Goal: Task Accomplishment & Management: Complete application form

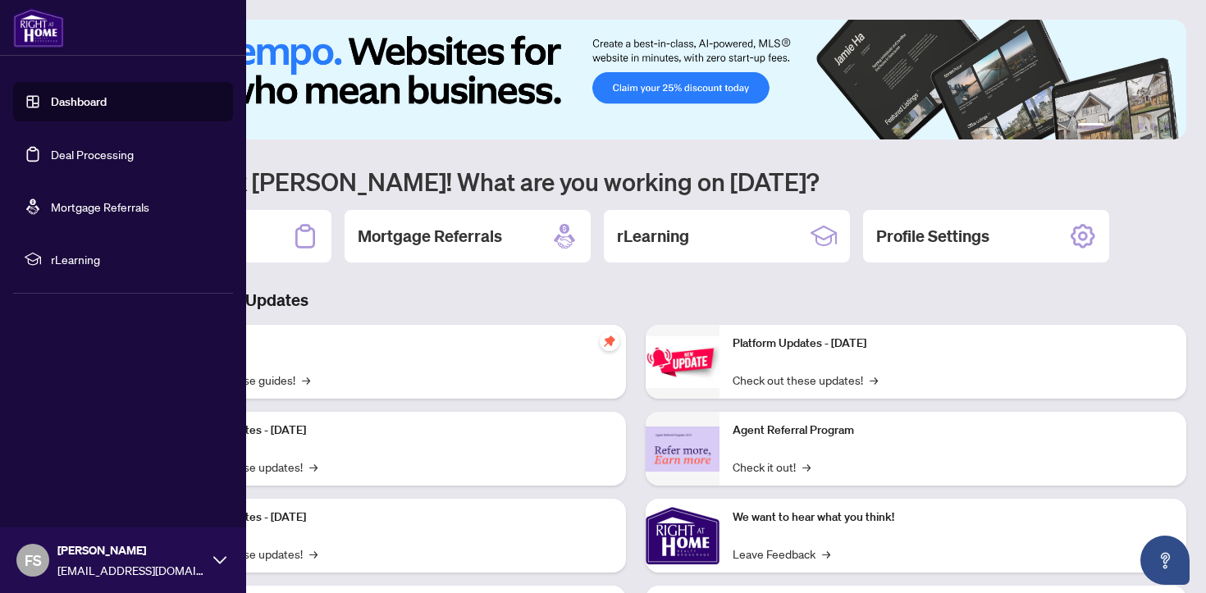
click at [60, 153] on link "Deal Processing" at bounding box center [92, 154] width 83 height 15
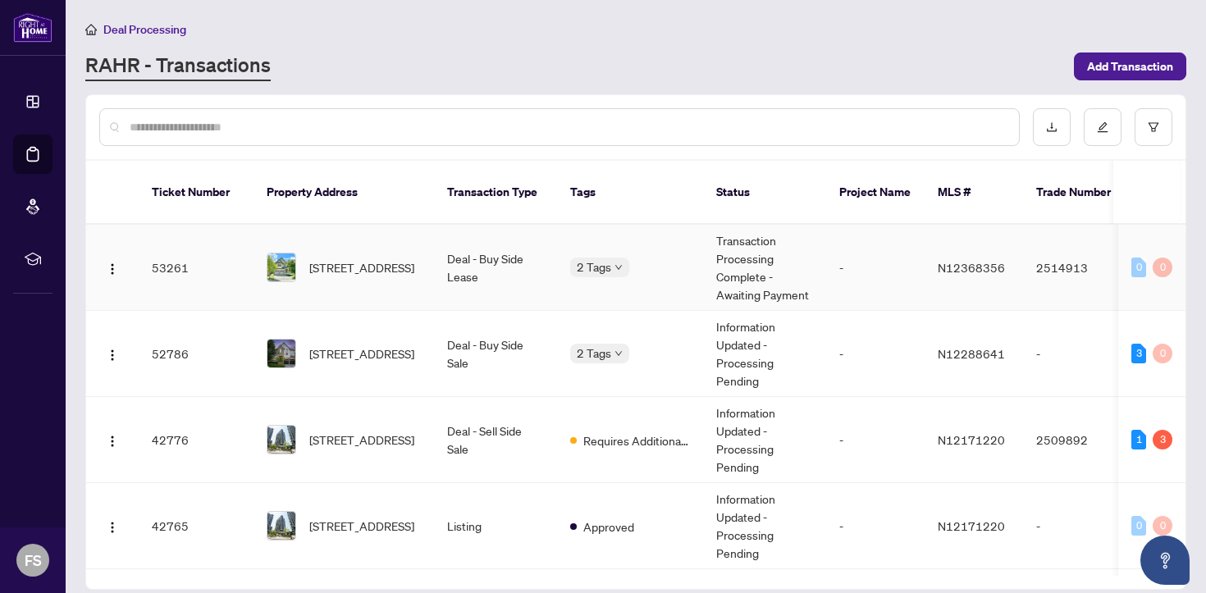
click at [492, 248] on td "Deal - Buy Side Lease" at bounding box center [495, 268] width 123 height 86
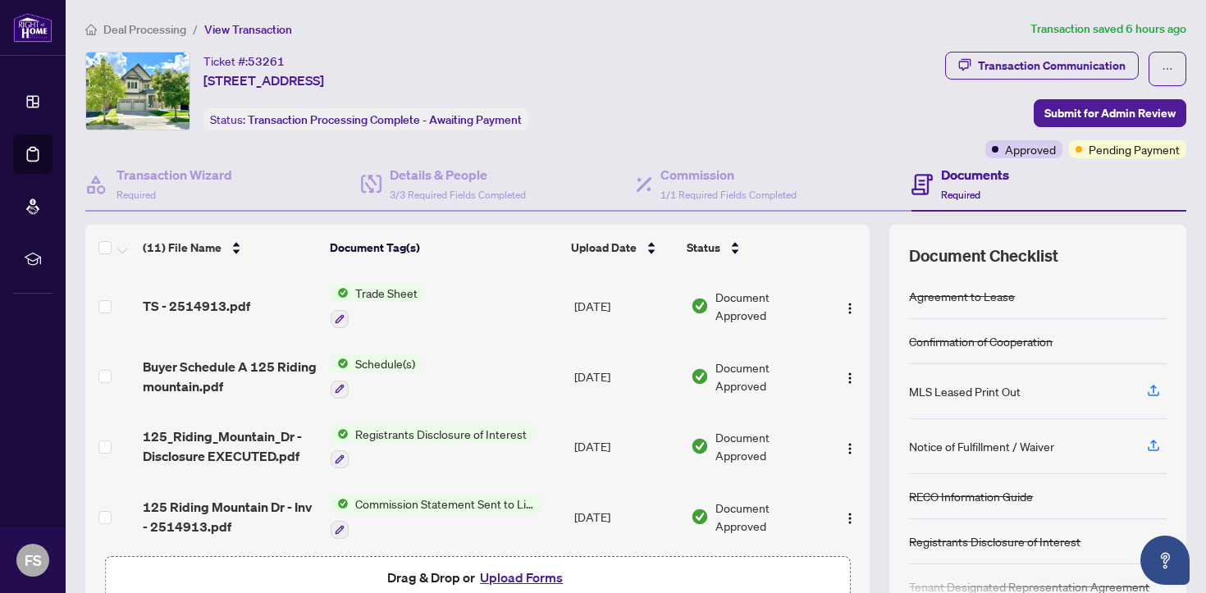
click at [1120, 148] on span "Pending Payment" at bounding box center [1133, 149] width 91 height 18
click at [1024, 69] on div "Transaction Communication" at bounding box center [1052, 65] width 148 height 26
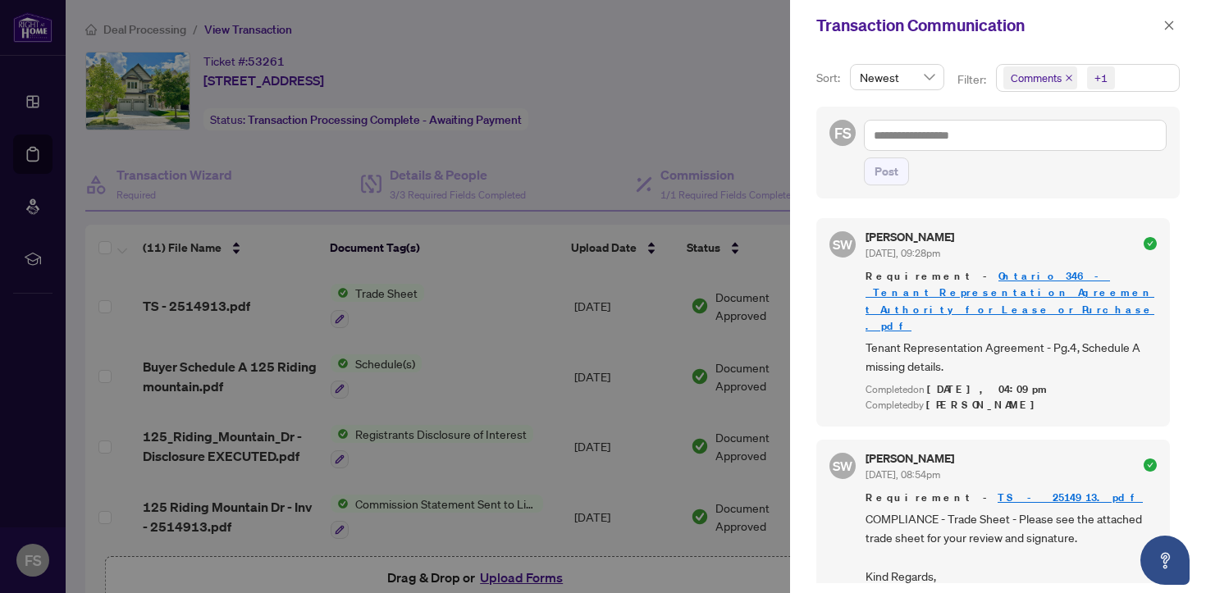
click at [709, 128] on div at bounding box center [603, 296] width 1206 height 593
click at [26, 110] on div at bounding box center [603, 296] width 1206 height 593
click at [39, 109] on div at bounding box center [603, 296] width 1206 height 593
click at [46, 163] on div at bounding box center [603, 296] width 1206 height 593
click at [1172, 17] on span "button" at bounding box center [1168, 25] width 11 height 26
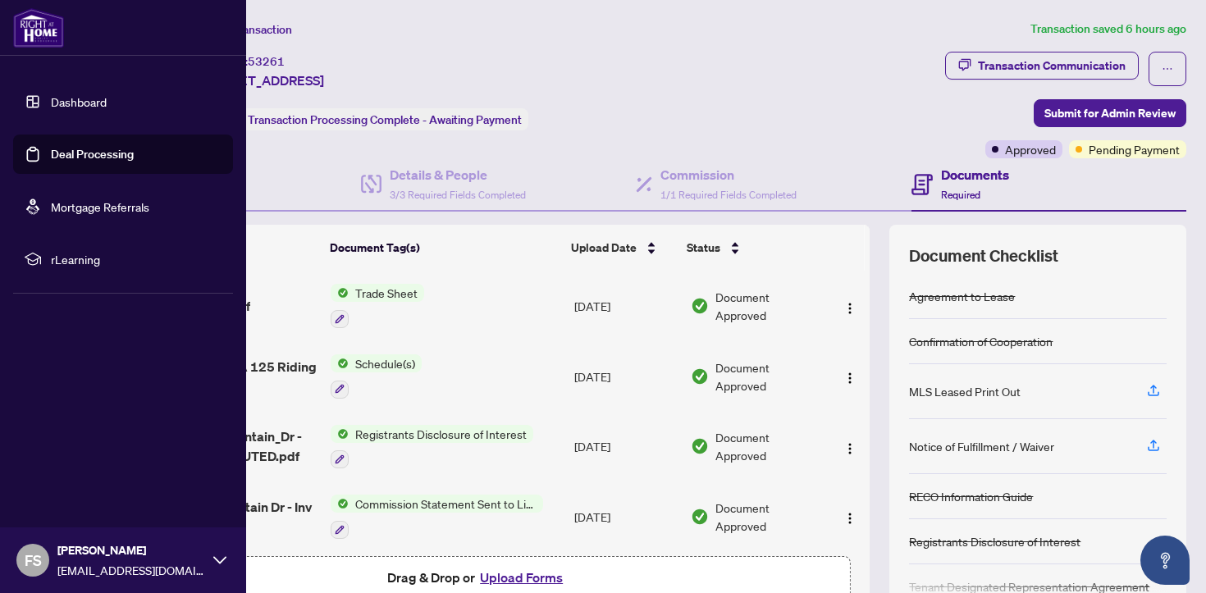
click at [107, 97] on link "Dashboard" at bounding box center [79, 101] width 56 height 15
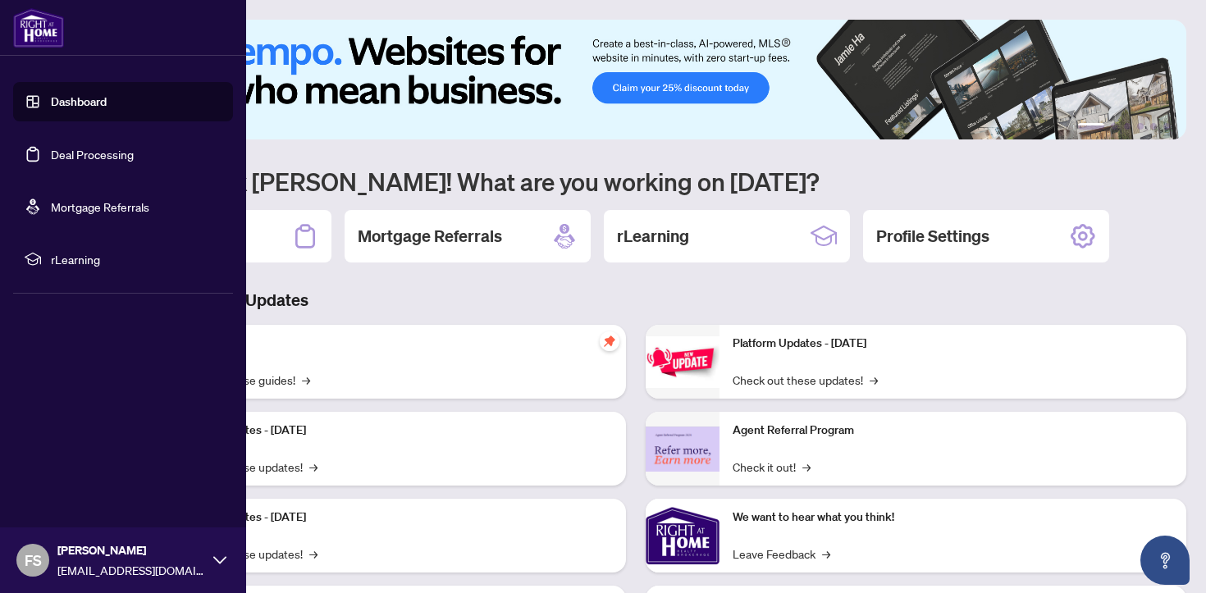
click at [118, 153] on link "Deal Processing" at bounding box center [92, 154] width 83 height 15
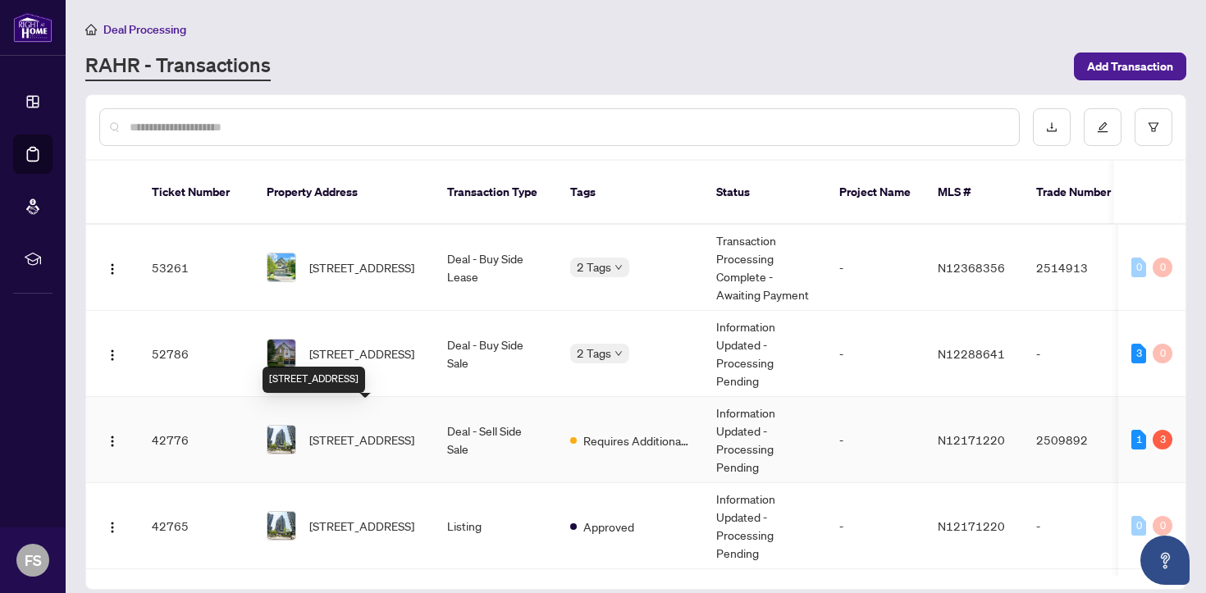
click at [381, 431] on span "1410-95 Oneida Cres, Richmond Hill, Ontario L4B 0H5, Canada" at bounding box center [361, 440] width 105 height 18
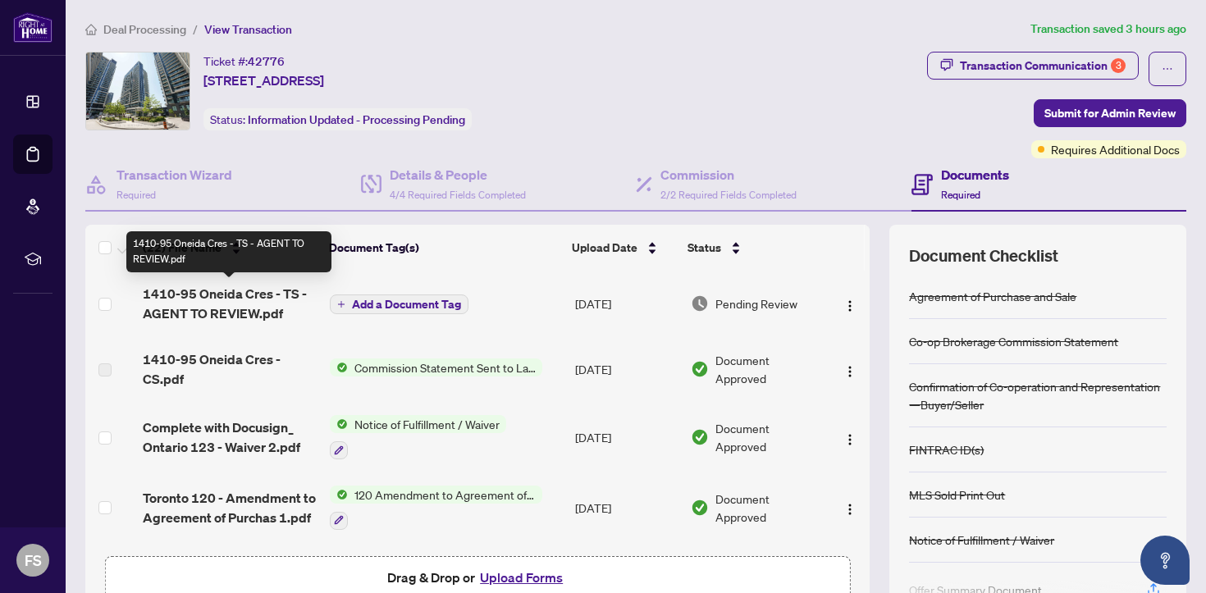
click at [235, 302] on span "1410-95 Oneida Cres - TS - AGENT TO REVIEW.pdf" at bounding box center [230, 303] width 174 height 39
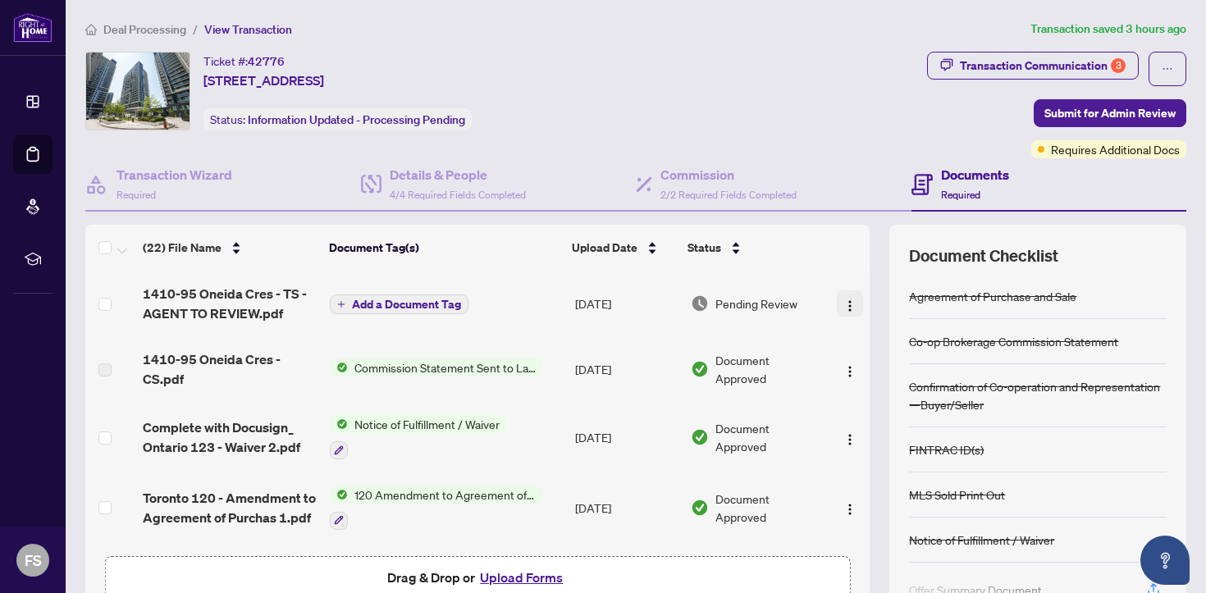
click at [842, 311] on button "button" at bounding box center [850, 303] width 26 height 26
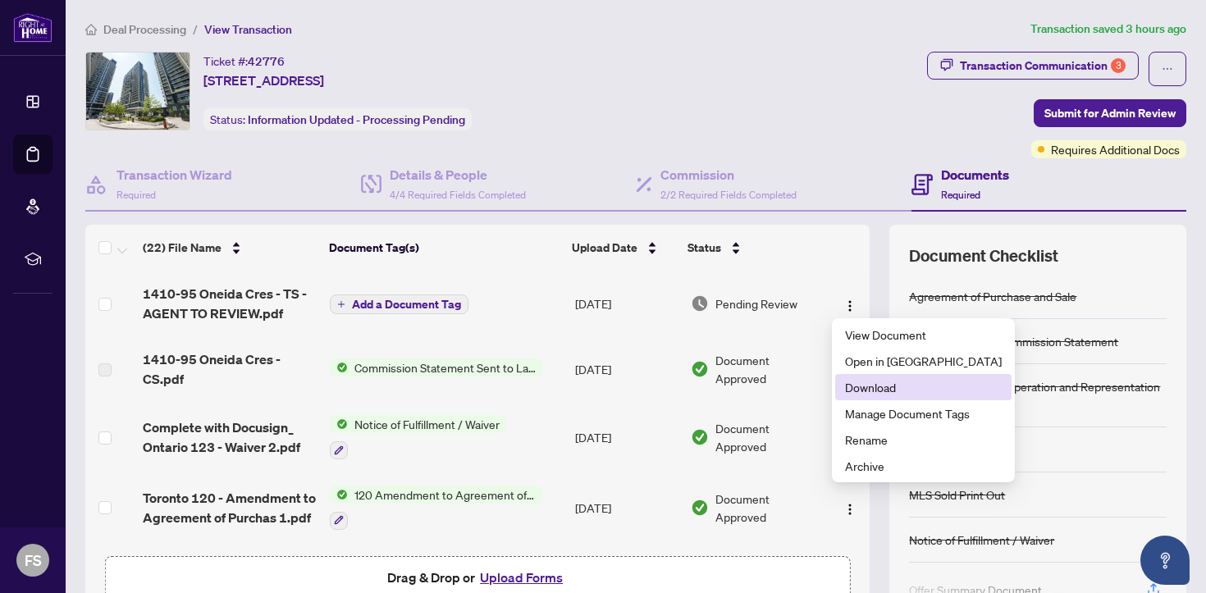
click at [892, 383] on span "Download" at bounding box center [923, 387] width 157 height 18
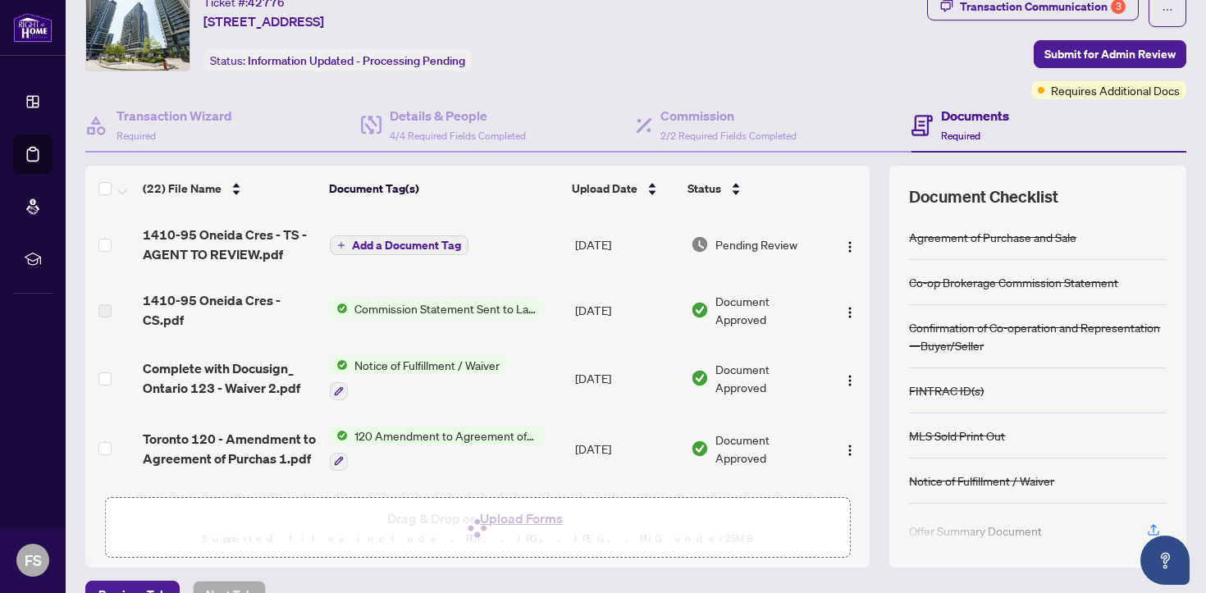
scroll to position [93, 0]
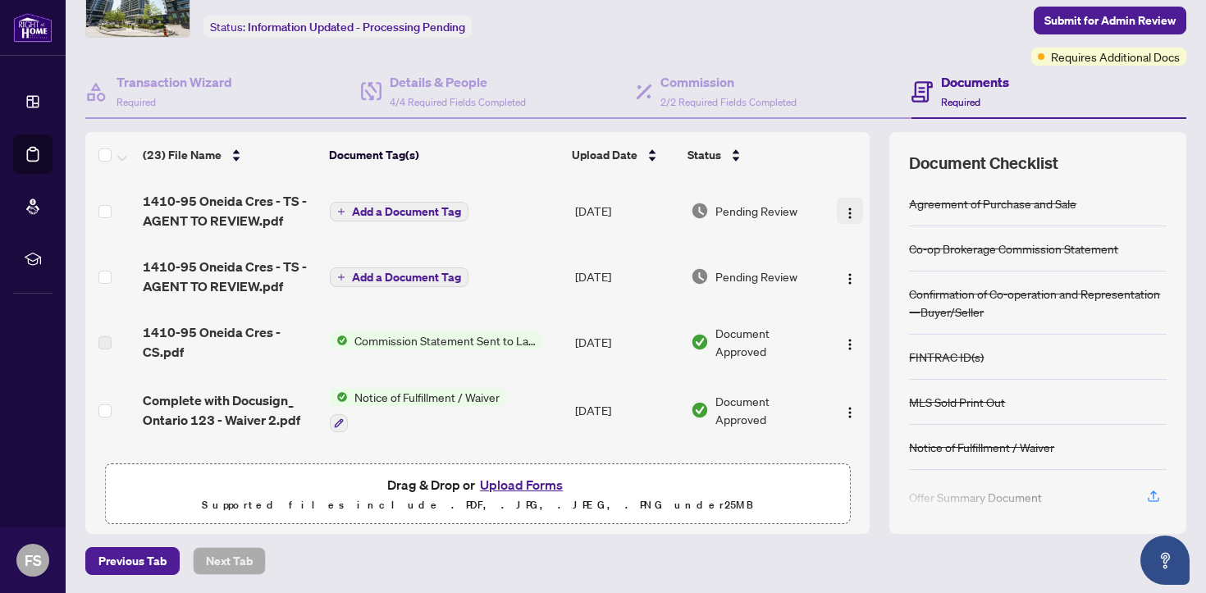
click at [837, 211] on button "button" at bounding box center [850, 211] width 26 height 26
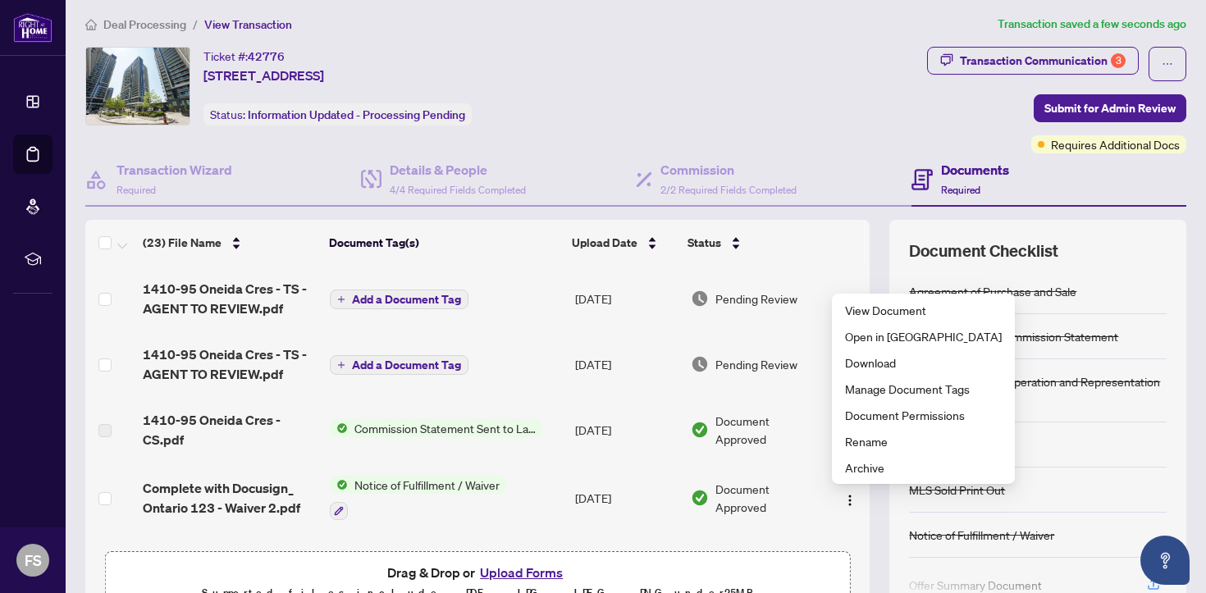
scroll to position [0, 0]
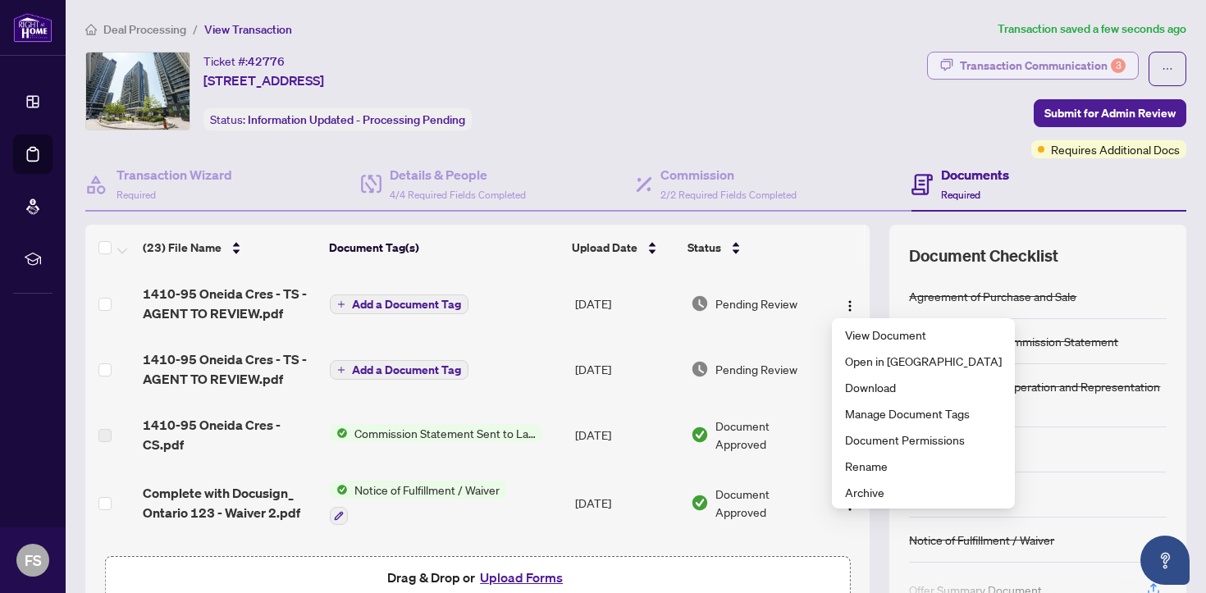
click at [1031, 54] on div "Transaction Communication 3" at bounding box center [1043, 65] width 166 height 26
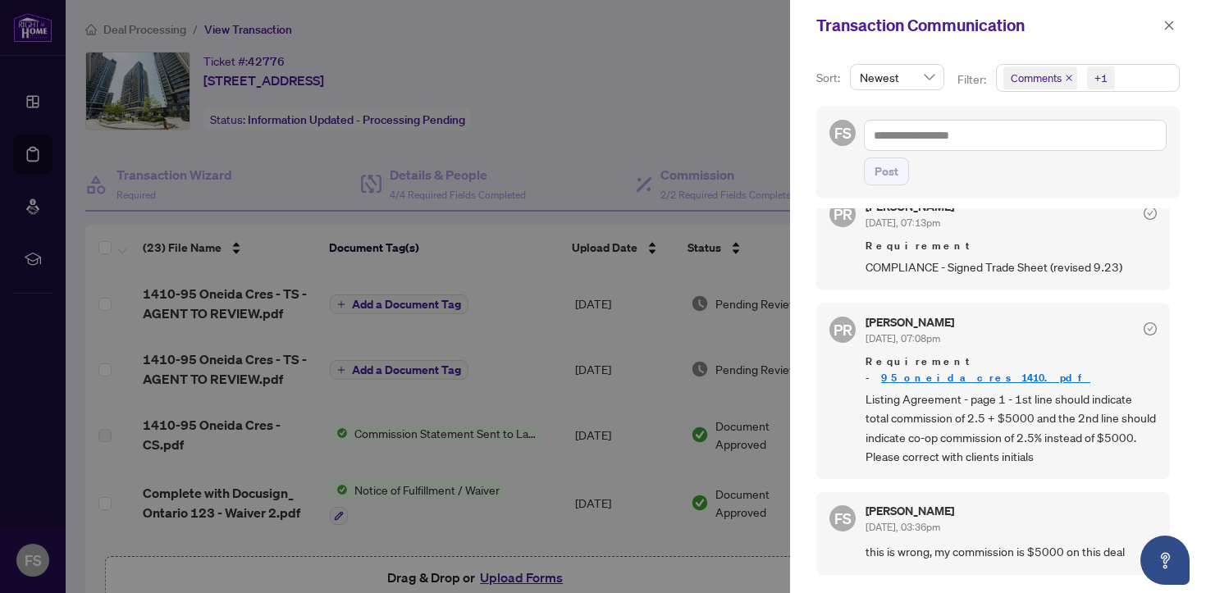
scroll to position [37, 0]
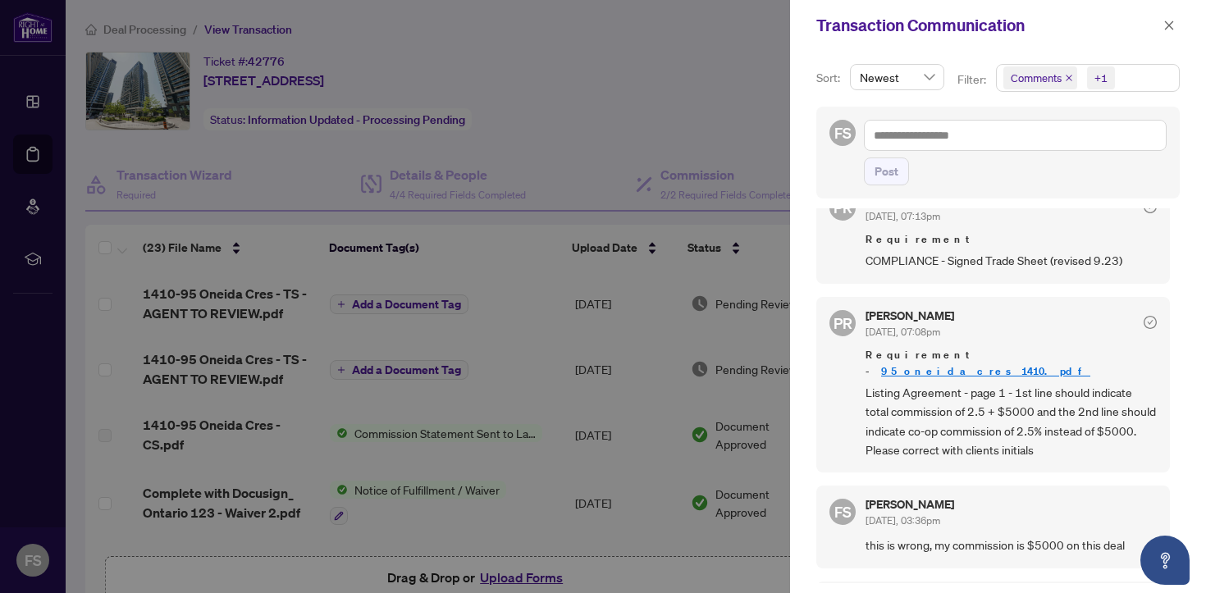
click at [993, 364] on link "95_oneida_cres_1410.pdf" at bounding box center [985, 371] width 209 height 14
click at [569, 146] on div at bounding box center [603, 296] width 1206 height 593
click at [545, 303] on div at bounding box center [603, 296] width 1206 height 593
click at [1174, 20] on icon "close" at bounding box center [1168, 25] width 11 height 11
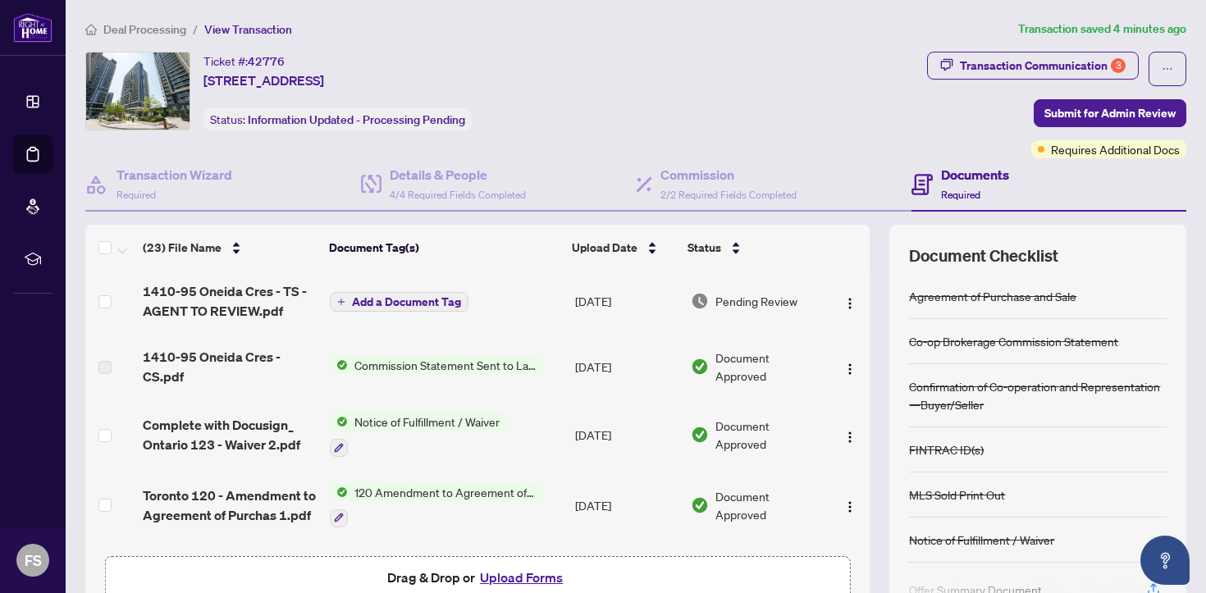
scroll to position [0, 0]
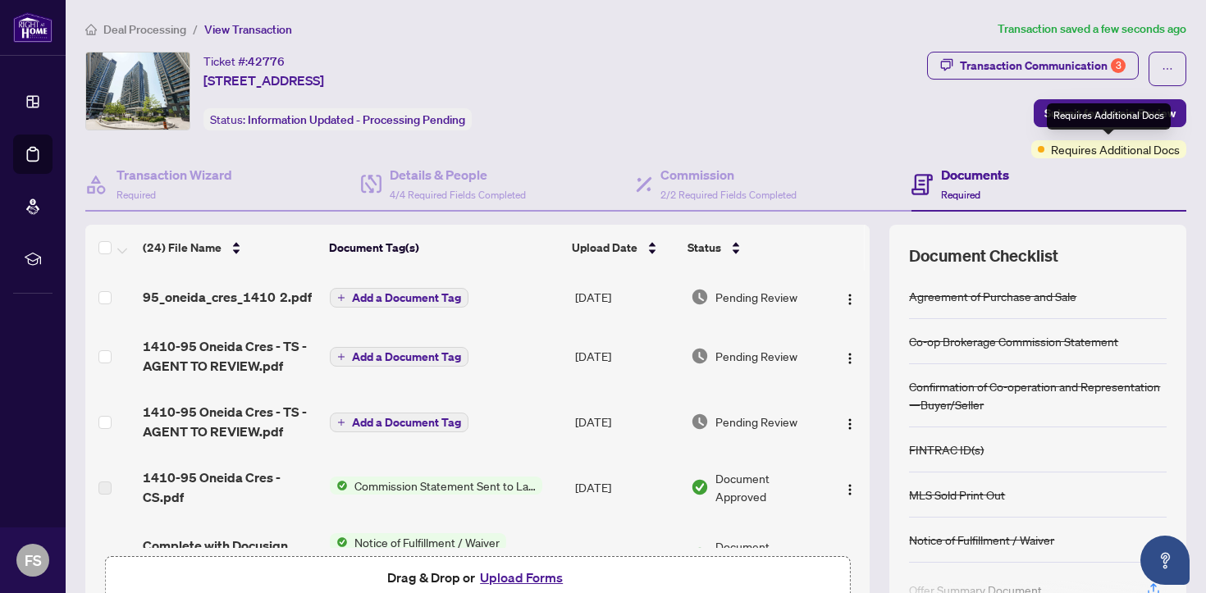
click at [1107, 117] on div "Requires Additional Docs" at bounding box center [1109, 116] width 124 height 26
click at [1071, 112] on span "Submit for Admin Review" at bounding box center [1109, 113] width 131 height 26
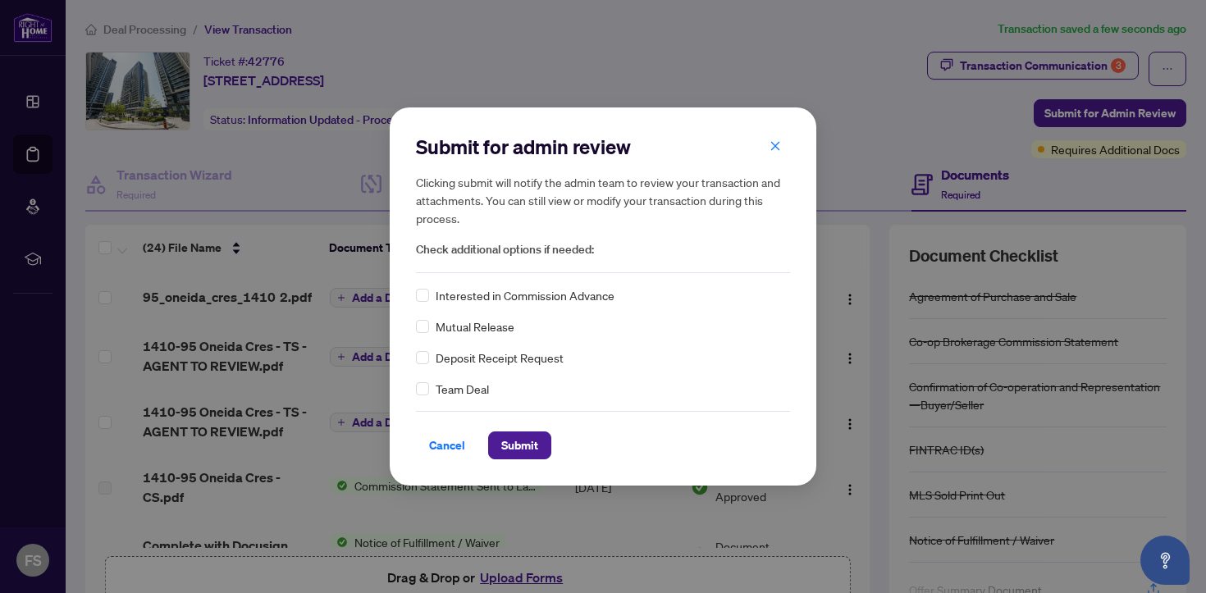
click at [527, 459] on span "Submit" at bounding box center [519, 445] width 63 height 28
click at [528, 451] on span "Submit" at bounding box center [519, 445] width 37 height 26
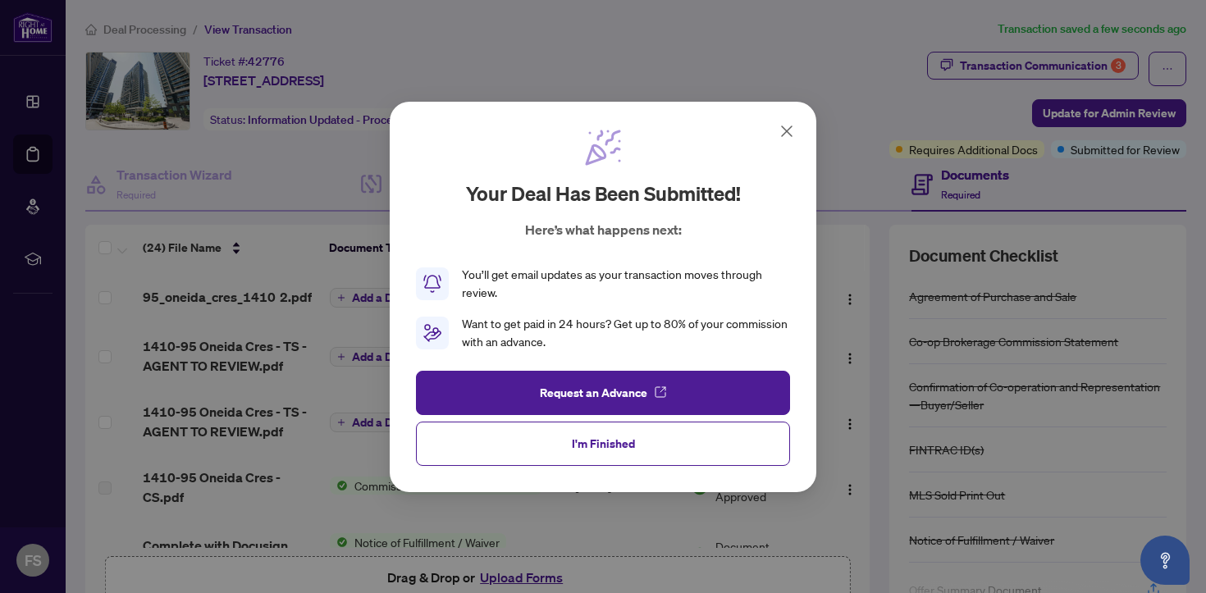
click at [1082, 66] on div "Your deal has been submitted! Here’s what happens next: You’ll get email update…" at bounding box center [603, 296] width 1206 height 593
click at [646, 446] on button "I'm Finished" at bounding box center [603, 443] width 374 height 44
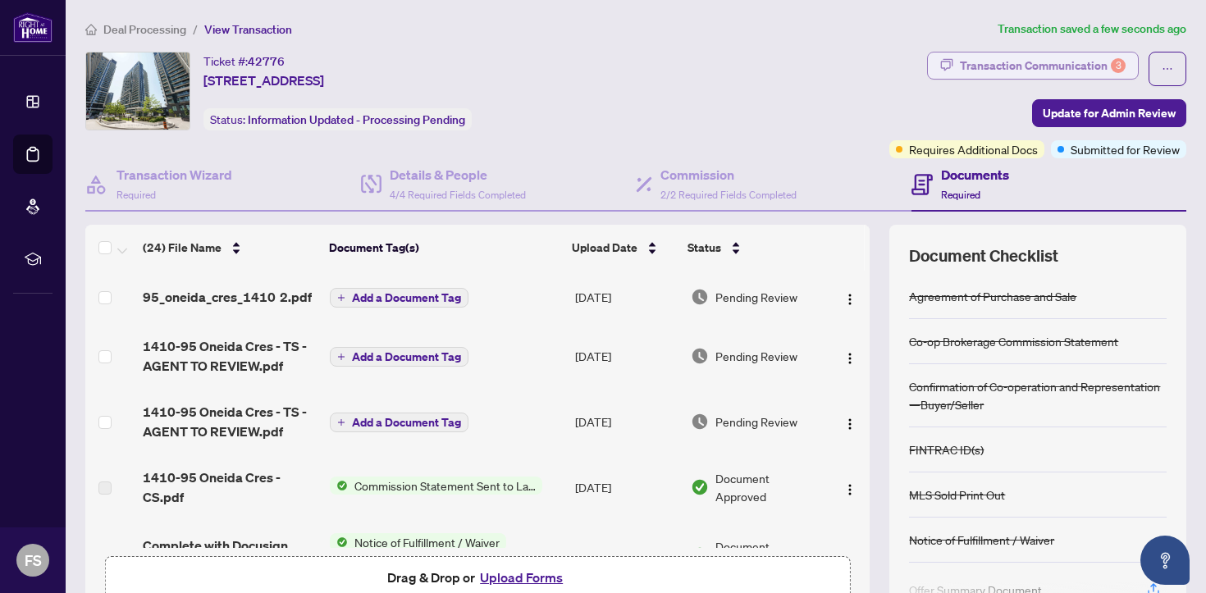
click at [1069, 72] on div "Transaction Communication 3" at bounding box center [1043, 65] width 166 height 26
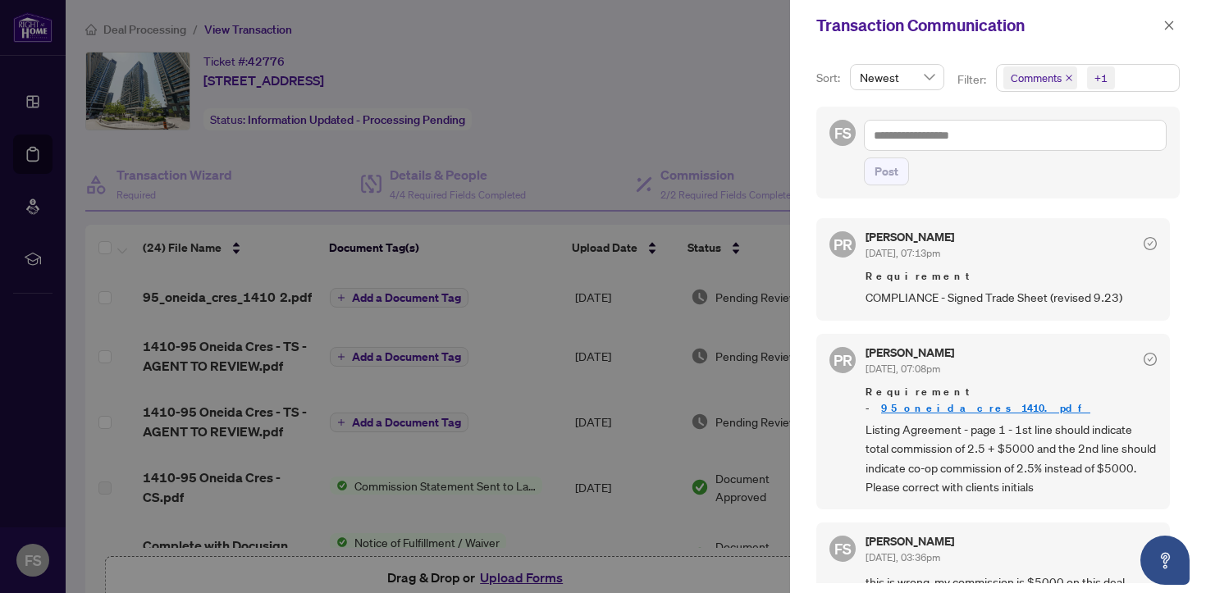
click at [680, 107] on div at bounding box center [603, 296] width 1206 height 593
click at [1176, 28] on button "button" at bounding box center [1168, 26] width 21 height 20
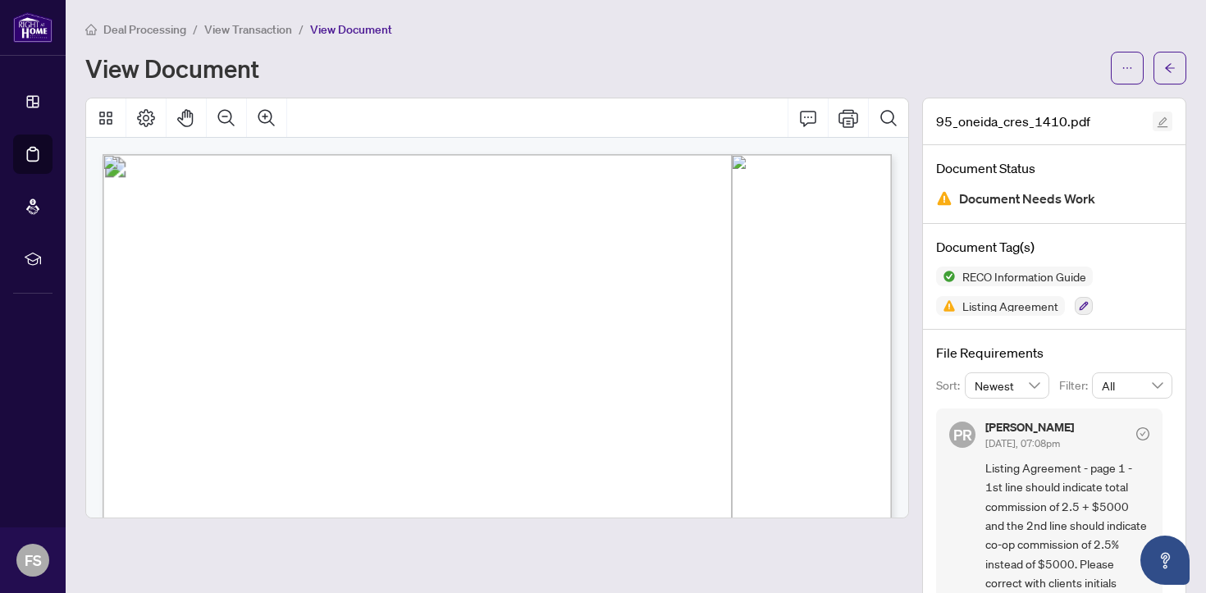
click at [1167, 121] on icon "edit" at bounding box center [1162, 121] width 11 height 11
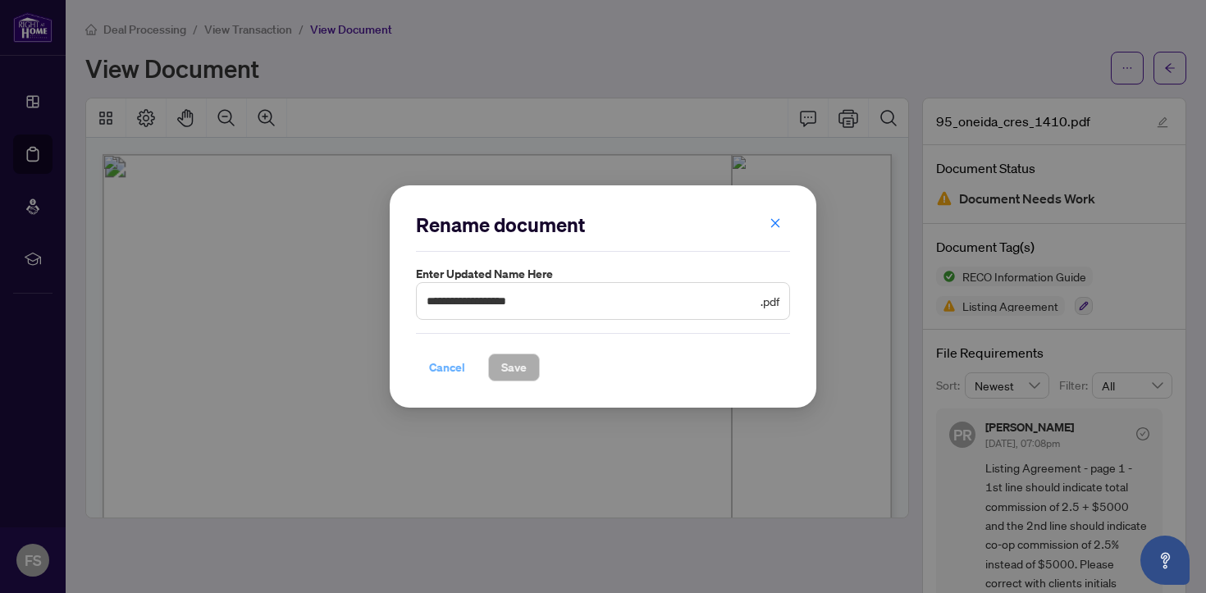
click at [453, 370] on span "Cancel" at bounding box center [447, 367] width 36 height 26
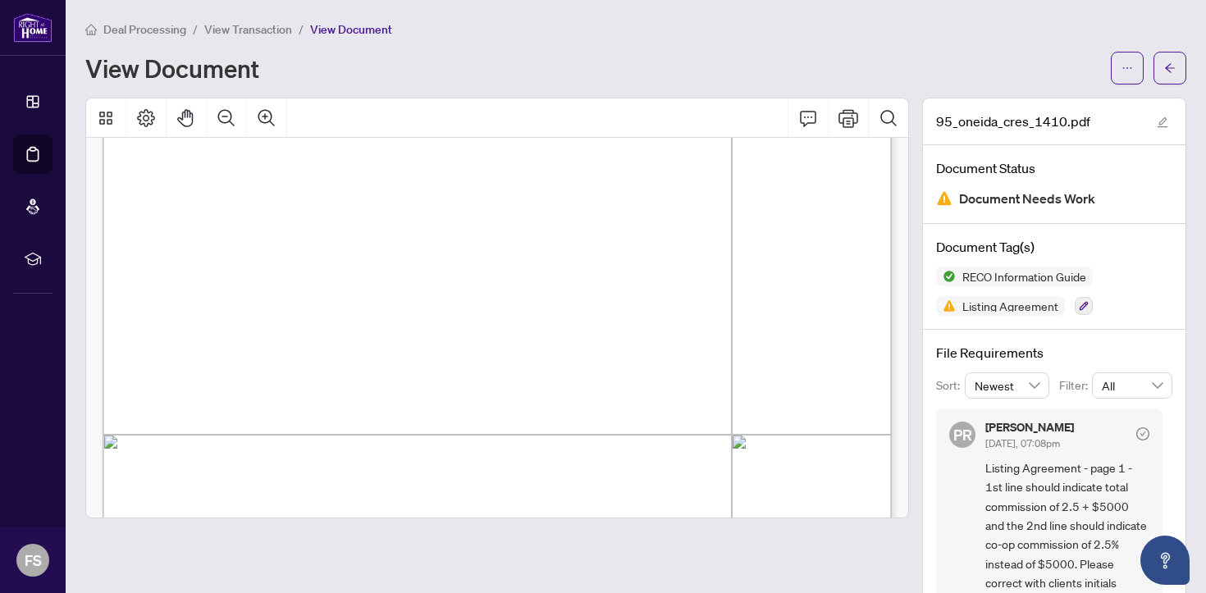
scroll to position [44, 0]
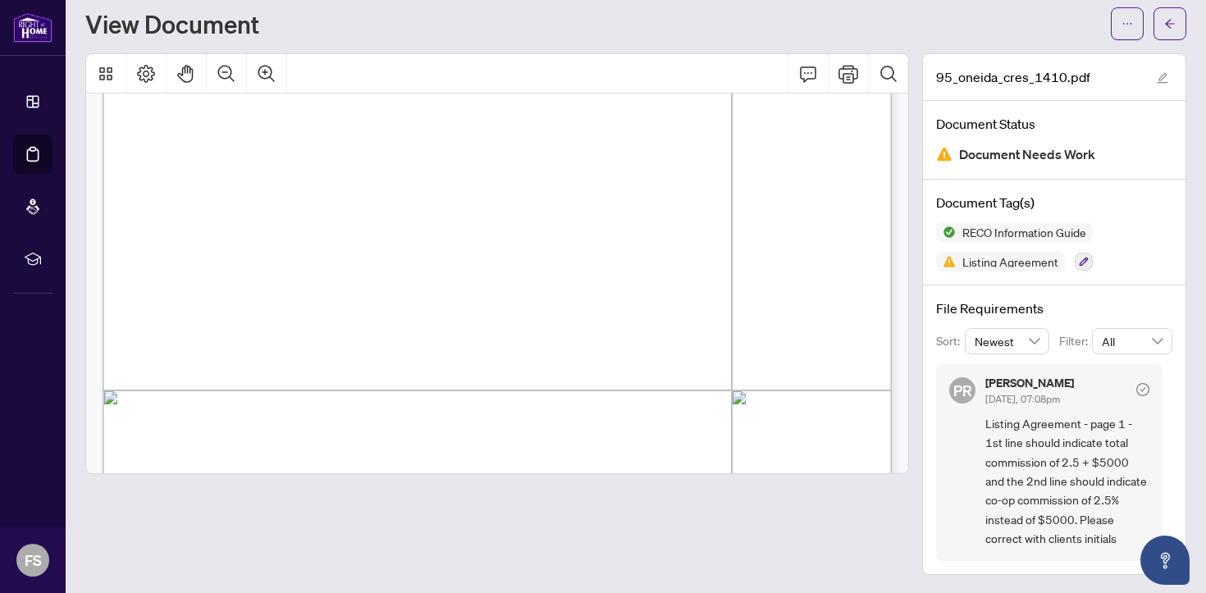
click at [1045, 454] on span "Listing Agreement - page 1 - 1st line should indicate total commission of 2.5 +…" at bounding box center [1067, 481] width 164 height 135
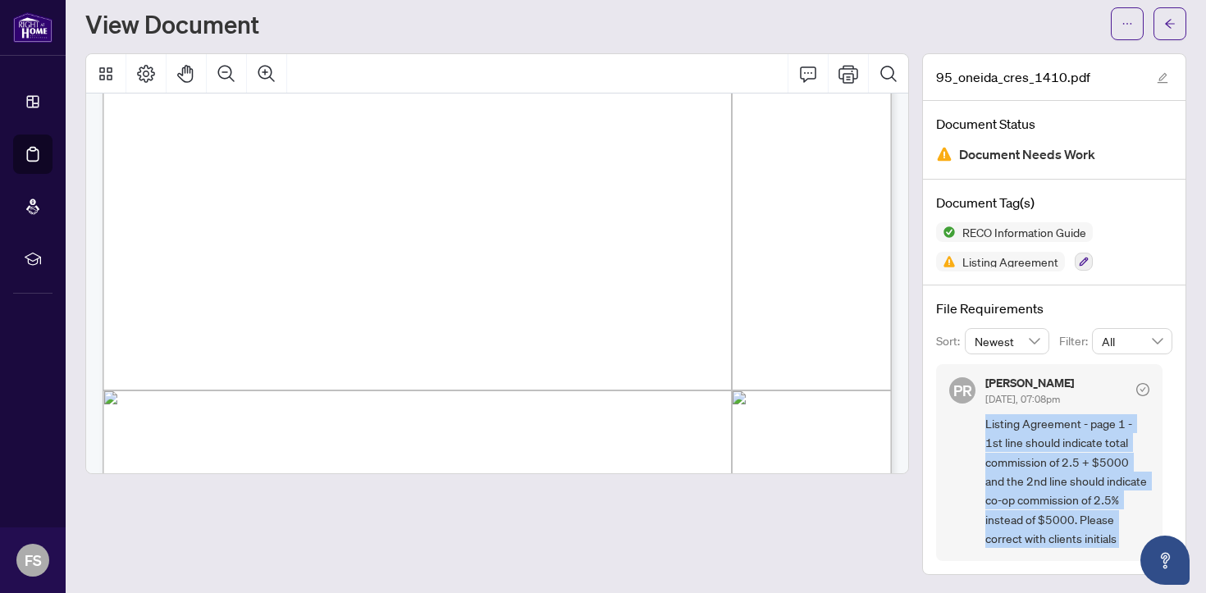
click at [1045, 454] on span "Listing Agreement - page 1 - 1st line should indicate total commission of 2.5 +…" at bounding box center [1067, 481] width 164 height 135
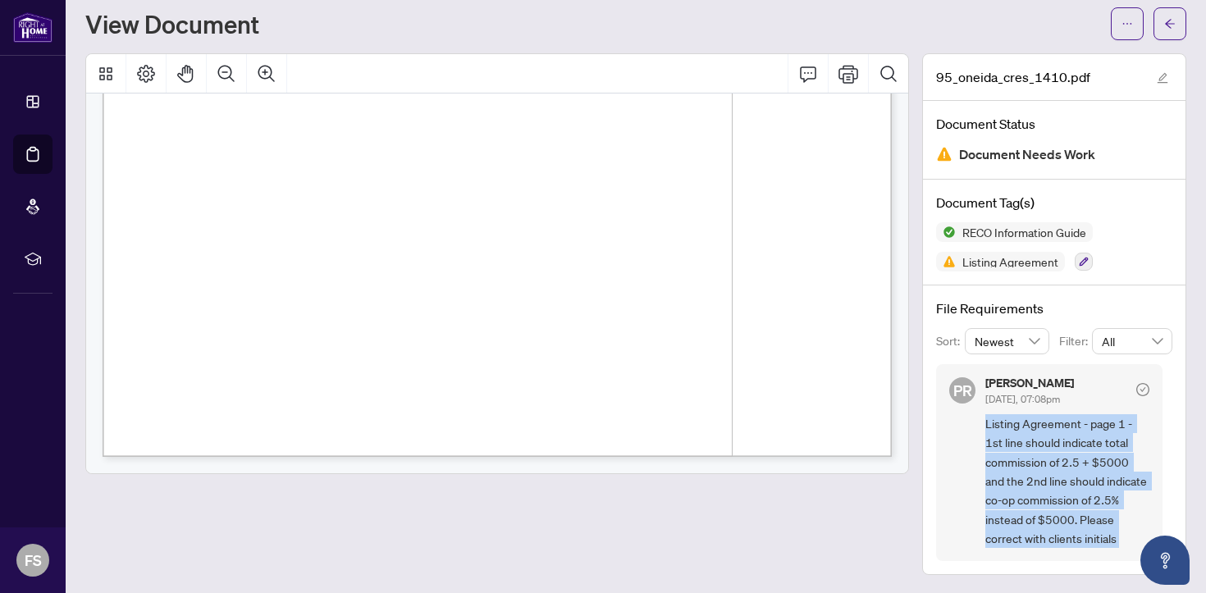
scroll to position [599, 0]
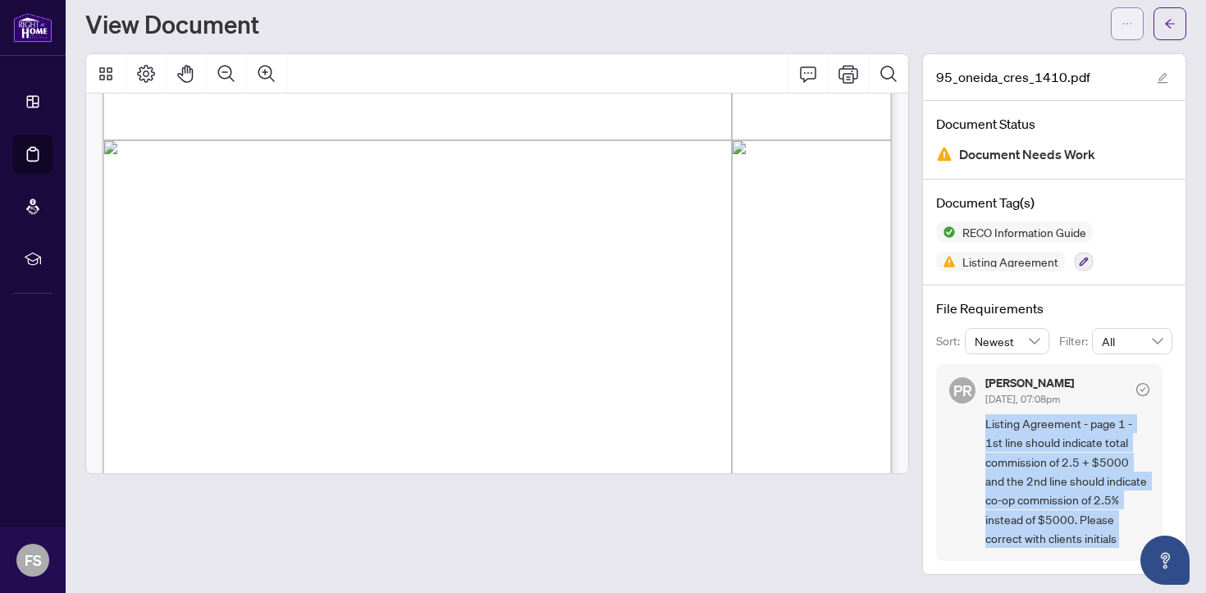
click at [1127, 25] on icon "ellipsis" at bounding box center [1126, 23] width 11 height 11
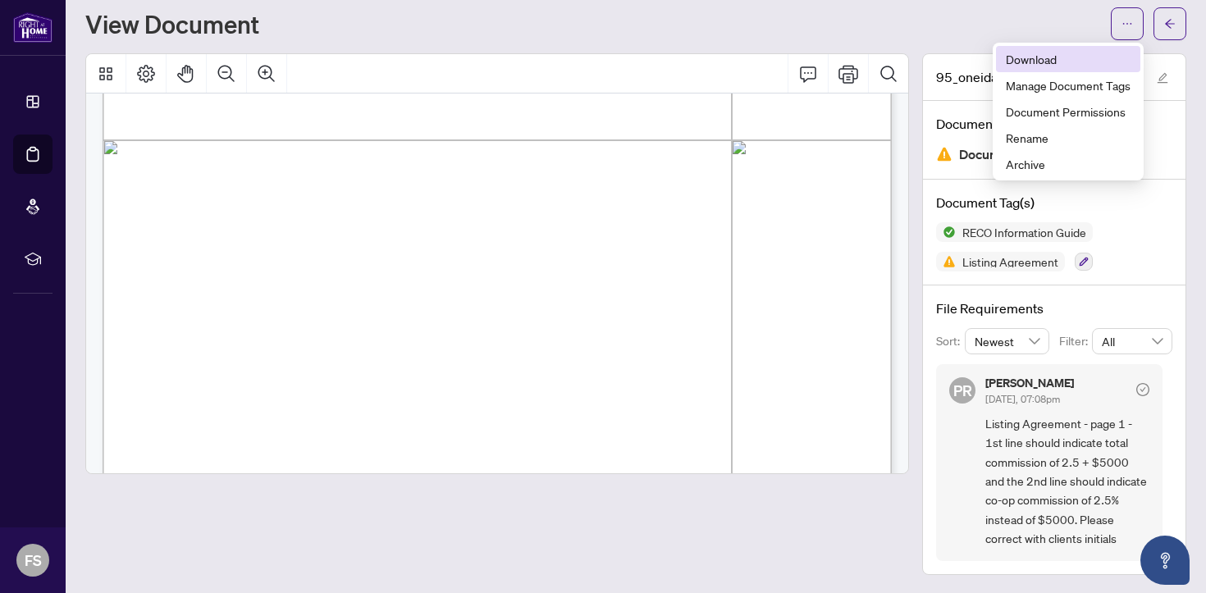
click at [1079, 58] on span "Download" at bounding box center [1068, 59] width 125 height 18
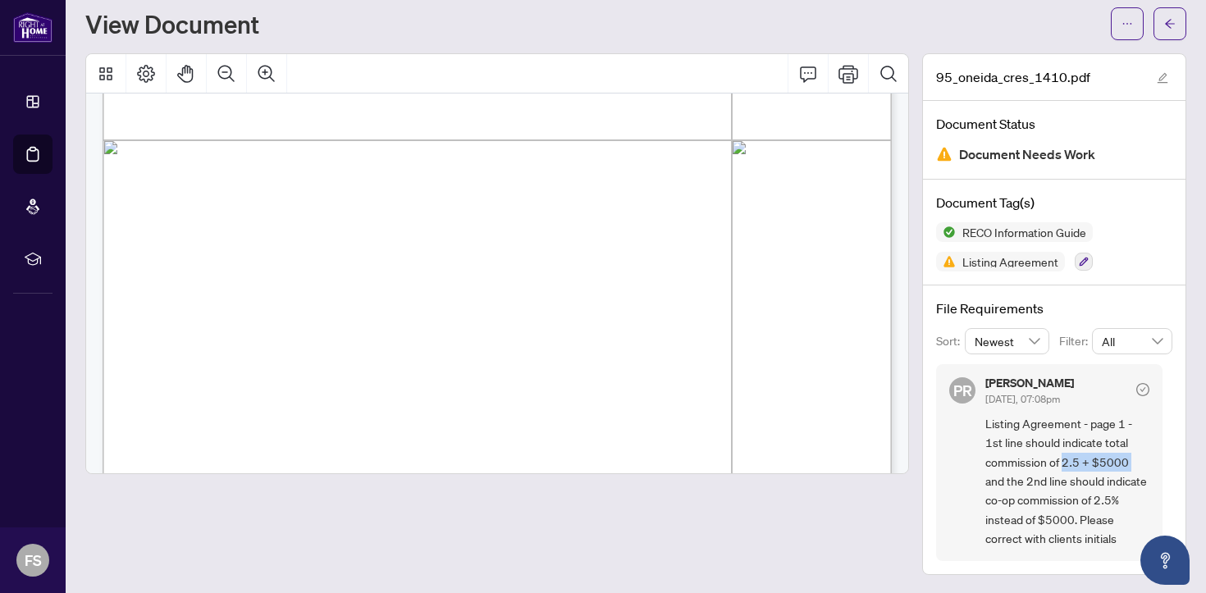
drag, startPoint x: 1063, startPoint y: 460, endPoint x: 1128, endPoint y: 462, distance: 64.8
click at [1128, 462] on span "Listing Agreement - page 1 - 1st line should indicate total commission of 2.5 +…" at bounding box center [1067, 481] width 164 height 135
copy span "2.5 + $5000"
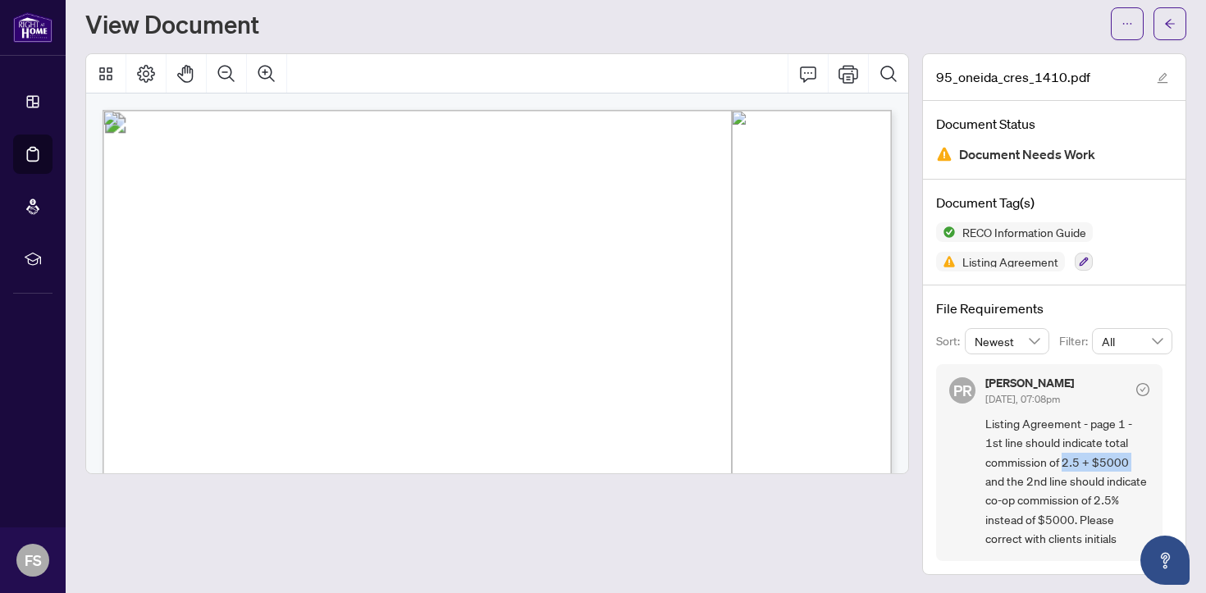
scroll to position [0, 0]
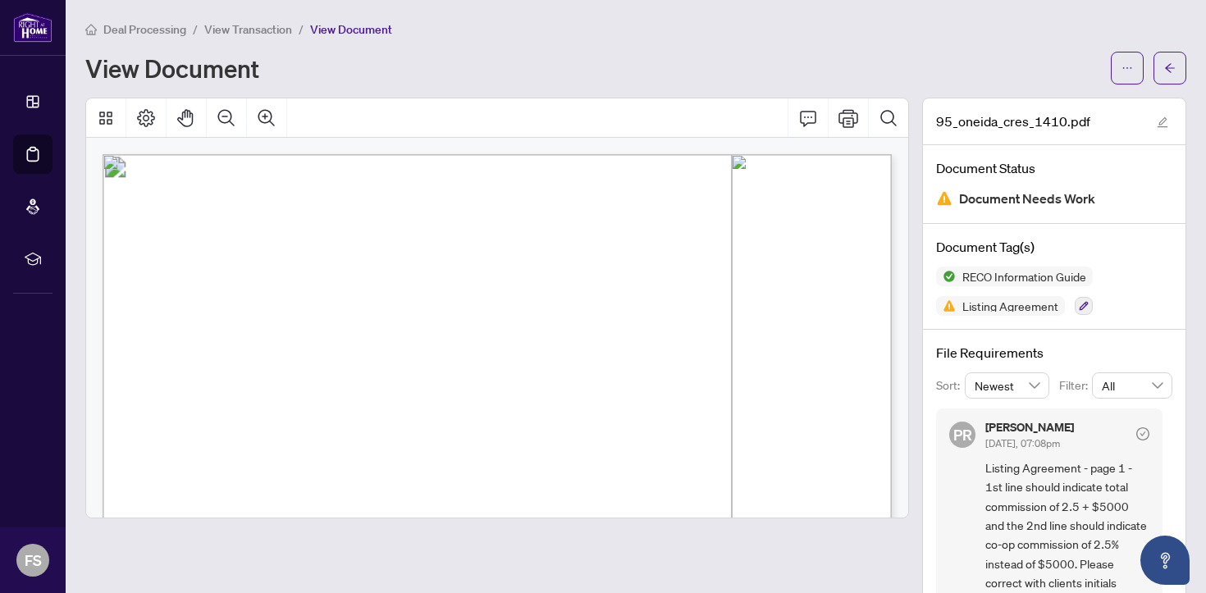
click at [854, 43] on div "Deal Processing / View Transaction / View Document View Document" at bounding box center [635, 52] width 1101 height 65
